Goal: Task Accomplishment & Management: Manage account settings

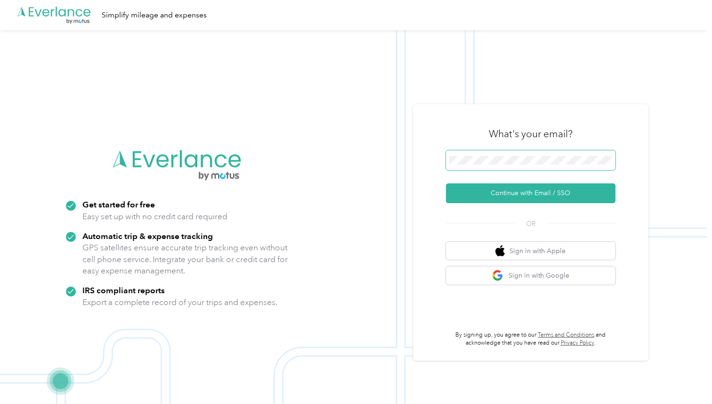
click at [502, 153] on span at bounding box center [531, 160] width 170 height 20
click at [446, 183] on button "Continue with Email / SSO" at bounding box center [531, 193] width 170 height 20
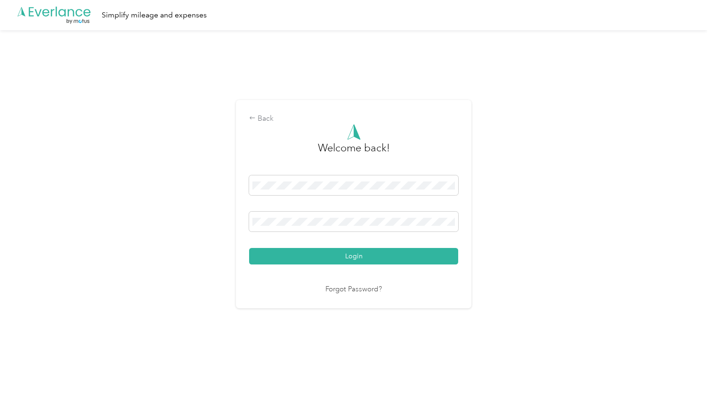
click at [249, 248] on button "Login" at bounding box center [353, 256] width 209 height 16
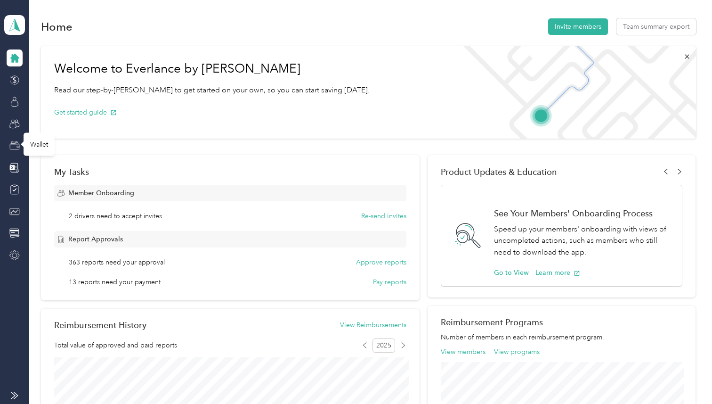
click at [13, 149] on icon at bounding box center [14, 147] width 9 height 5
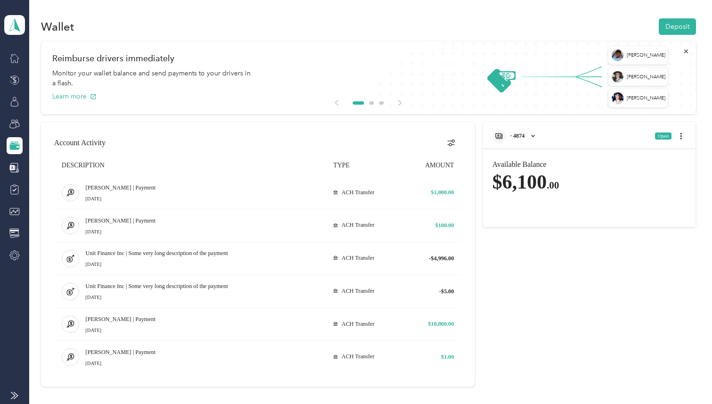
click at [533, 139] on div "· 4874" at bounding box center [515, 136] width 45 height 13
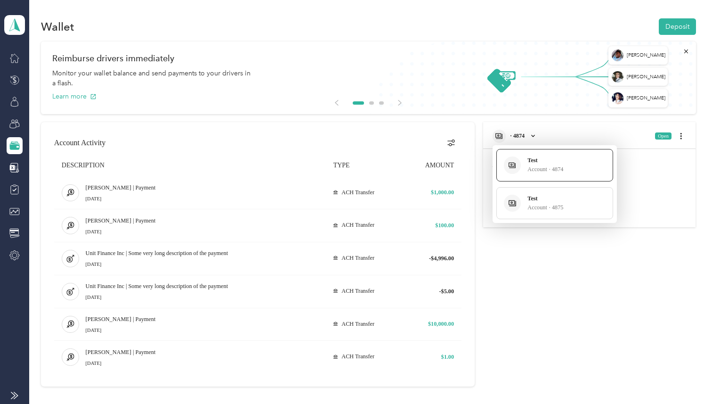
click at [554, 126] on div at bounding box center [356, 202] width 712 height 404
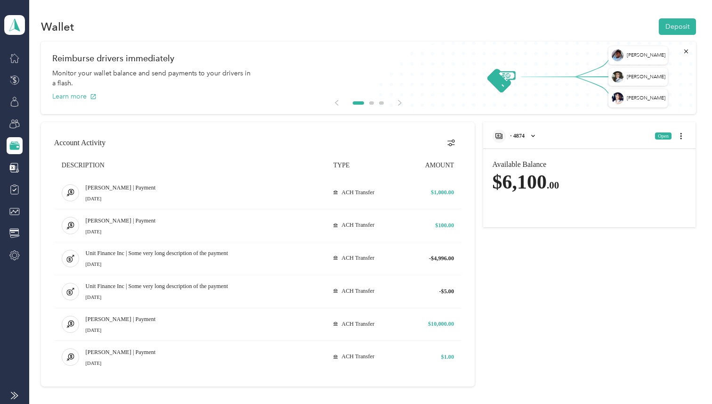
click at [537, 136] on icon "open account list" at bounding box center [533, 136] width 8 height 10
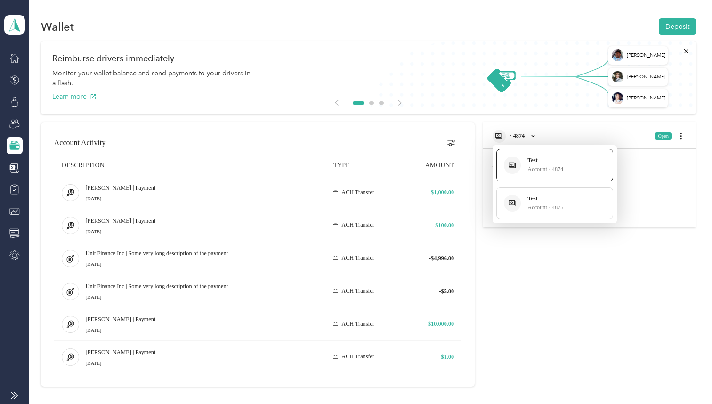
click at [556, 124] on div at bounding box center [356, 202] width 712 height 404
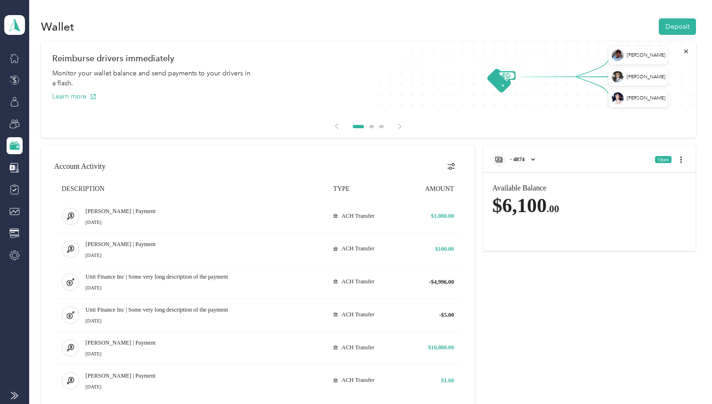
click at [537, 164] on div "· 4874" at bounding box center [515, 159] width 45 height 13
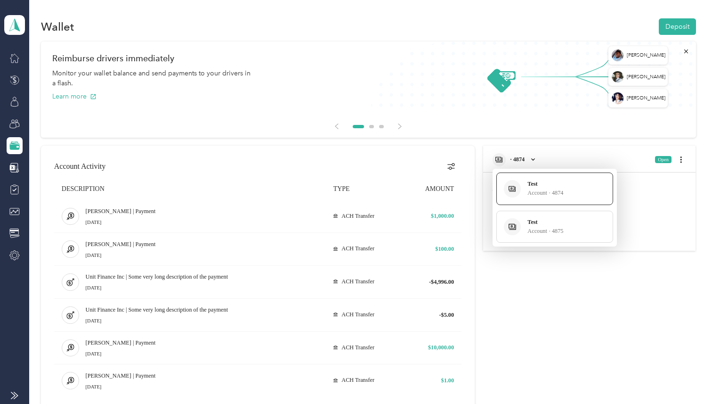
click at [437, 94] on div "Learn more" at bounding box center [368, 96] width 632 height 10
click at [534, 159] on div at bounding box center [356, 202] width 712 height 404
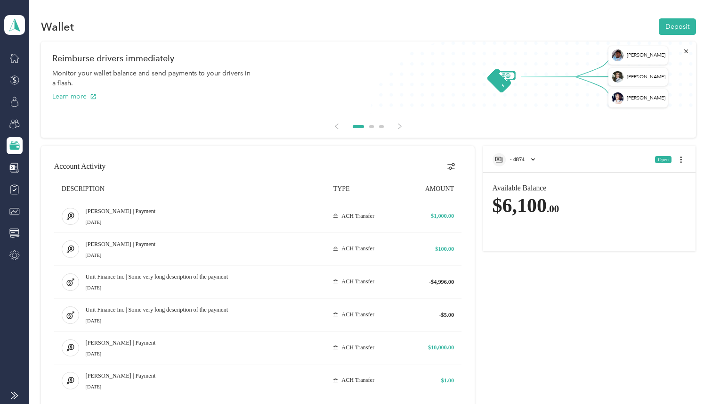
click at [537, 156] on icon "open account list" at bounding box center [533, 159] width 8 height 10
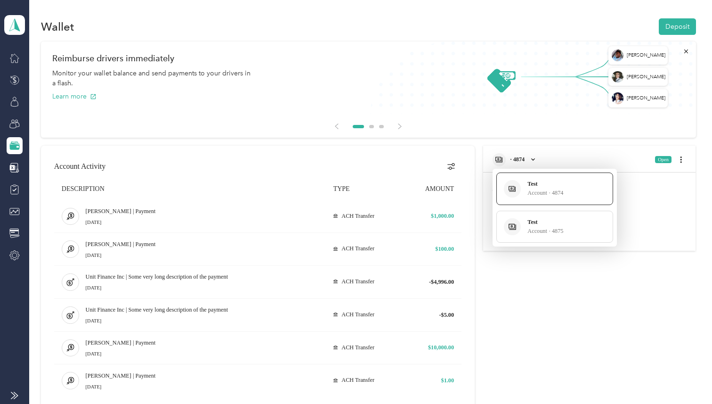
click at [453, 143] on div at bounding box center [356, 202] width 712 height 404
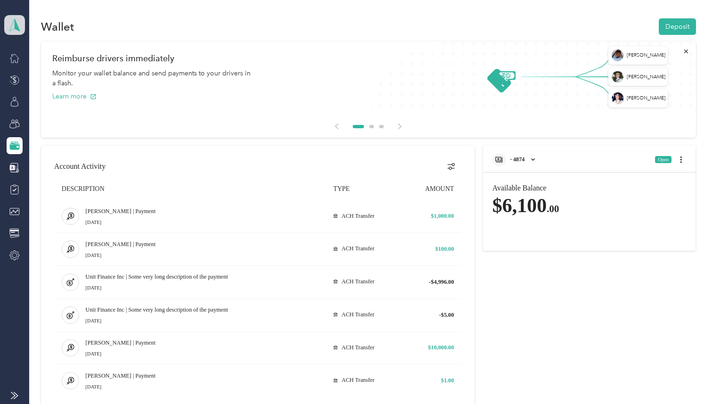
click at [8, 21] on icon at bounding box center [15, 24] width 14 height 13
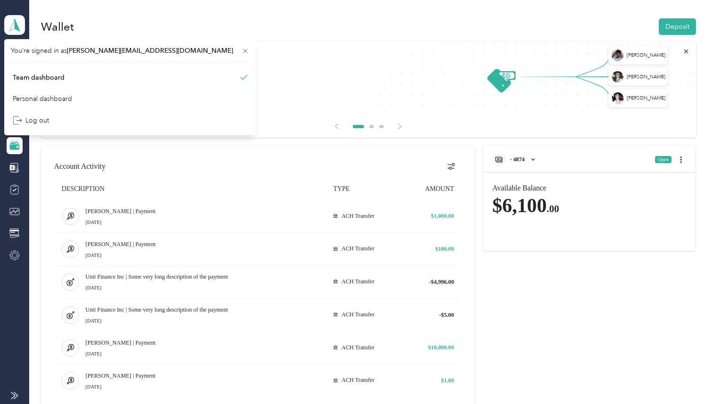
click at [520, 146] on div "· 4874 Open" at bounding box center [589, 157] width 213 height 22
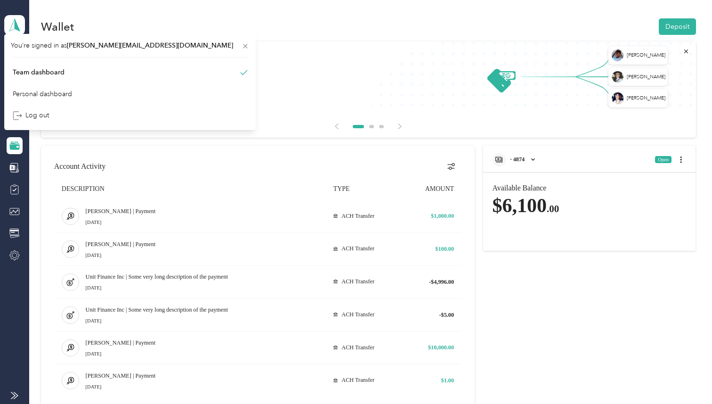
click at [524, 157] on span "· 4874" at bounding box center [517, 159] width 15 height 7
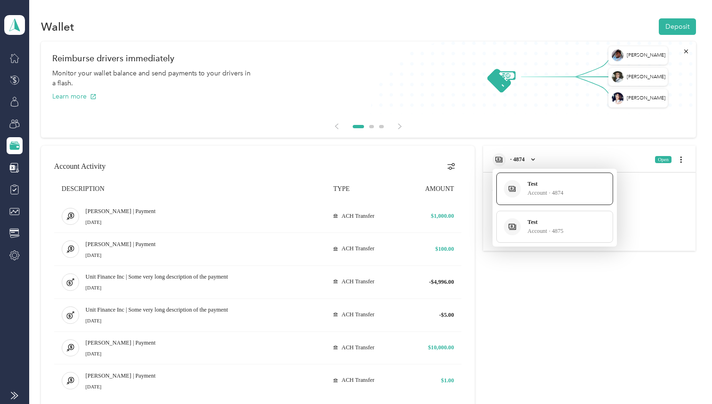
click at [344, 52] on div "Reimburse drivers immediately Monitor your wallet balance and send payments to …" at bounding box center [368, 77] width 655 height 72
click at [29, 21] on div at bounding box center [356, 202] width 712 height 404
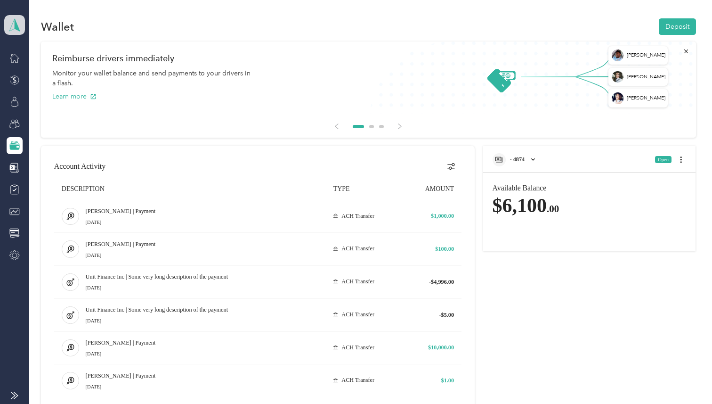
click at [24, 21] on span at bounding box center [14, 25] width 21 height 20
click at [42, 126] on div "Log out" at bounding box center [130, 120] width 238 height 16
